Goal: Find contact information: Find contact information

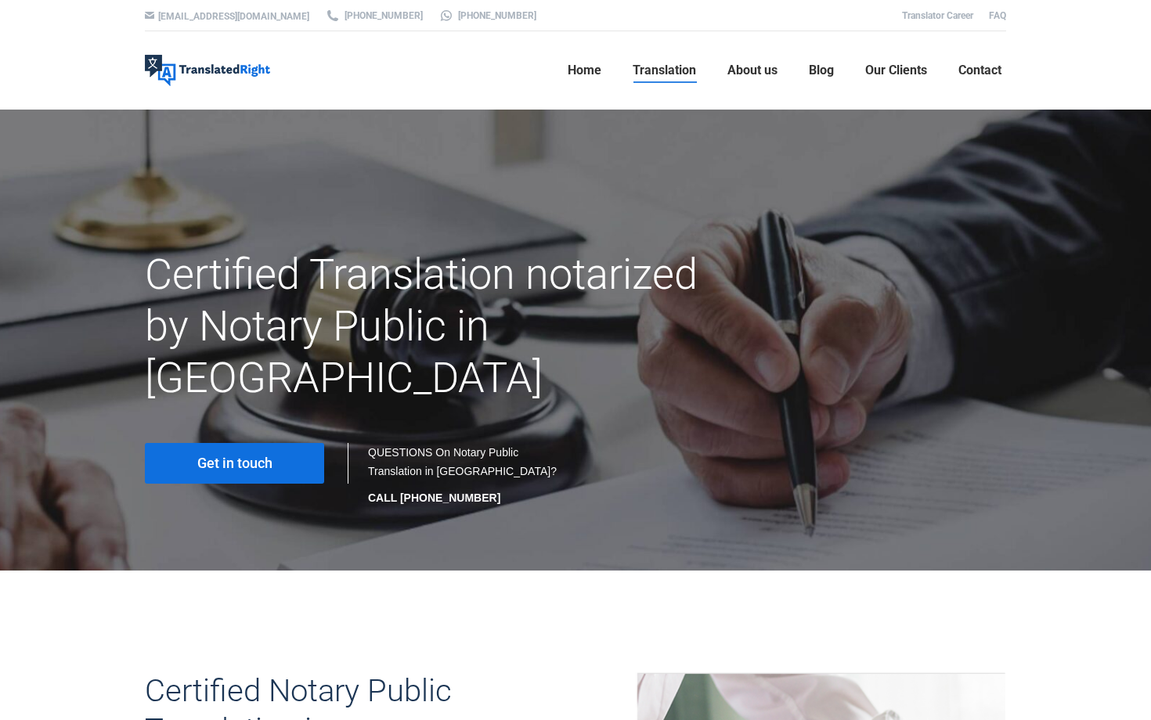
click at [280, 443] on link "Get in touch" at bounding box center [234, 463] width 179 height 41
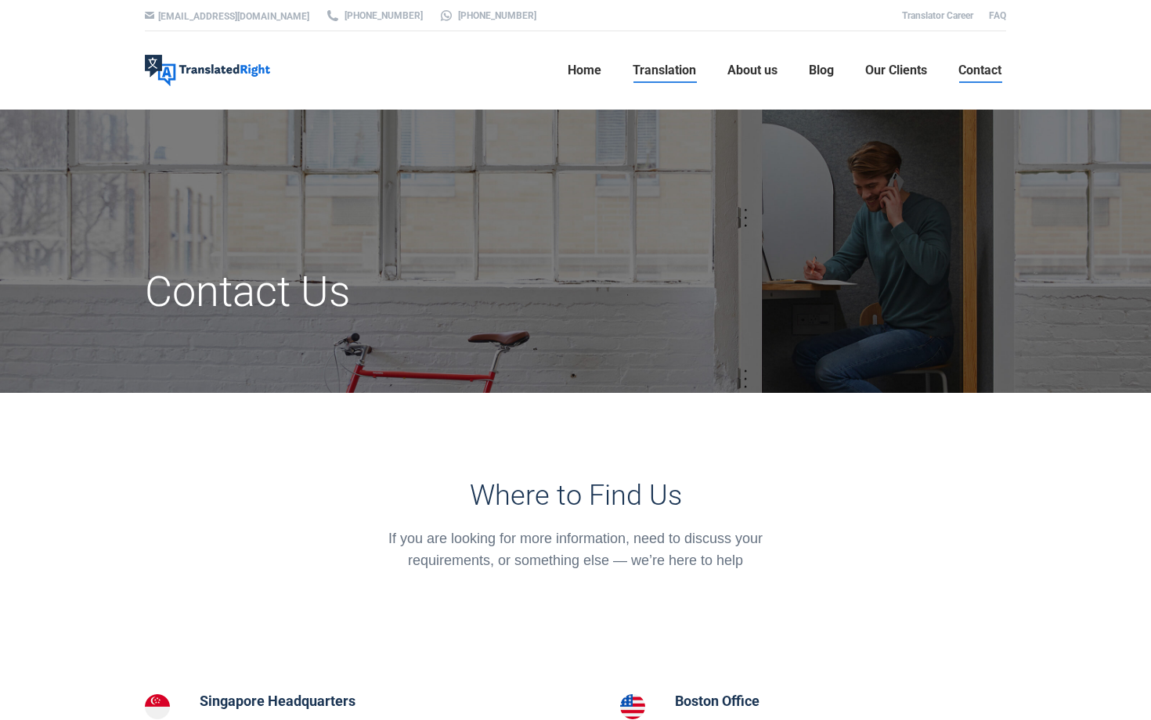
click at [649, 67] on span "Translation" at bounding box center [664, 71] width 63 height 16
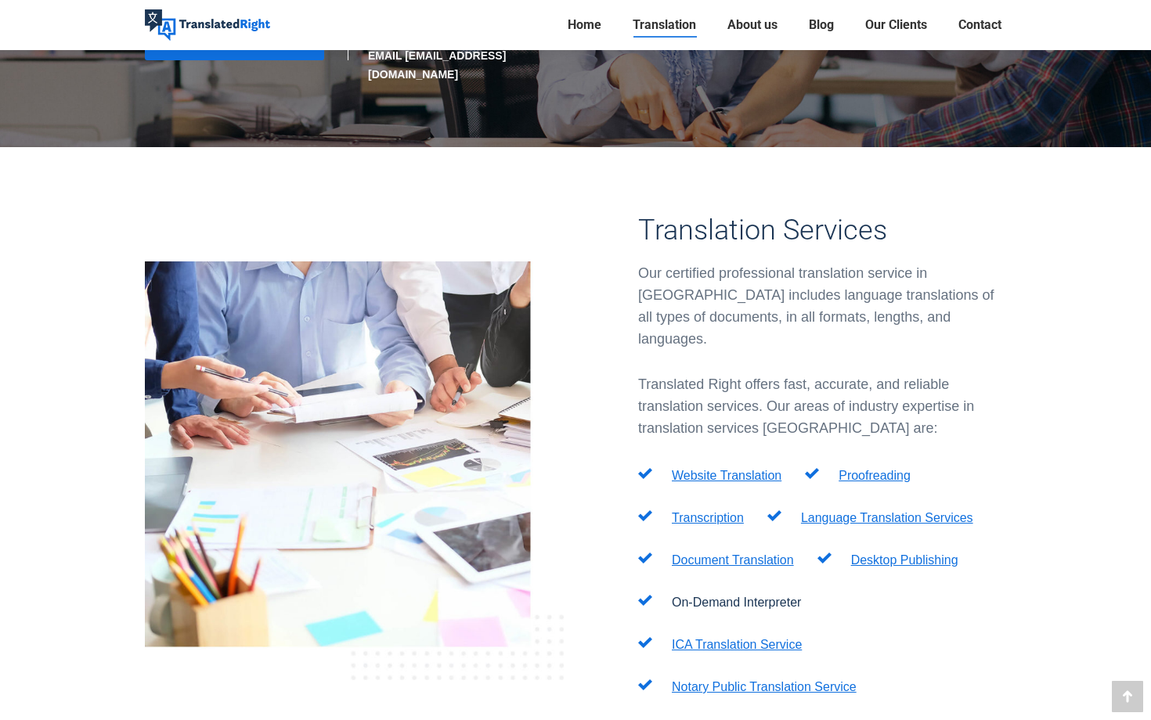
scroll to position [532, 0]
